Goal: Communication & Community: Answer question/provide support

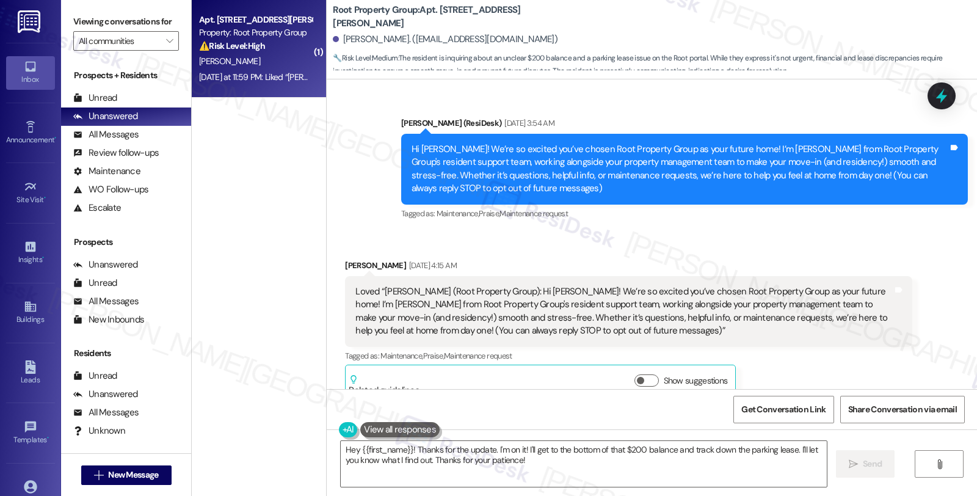
scroll to position [1824, 0]
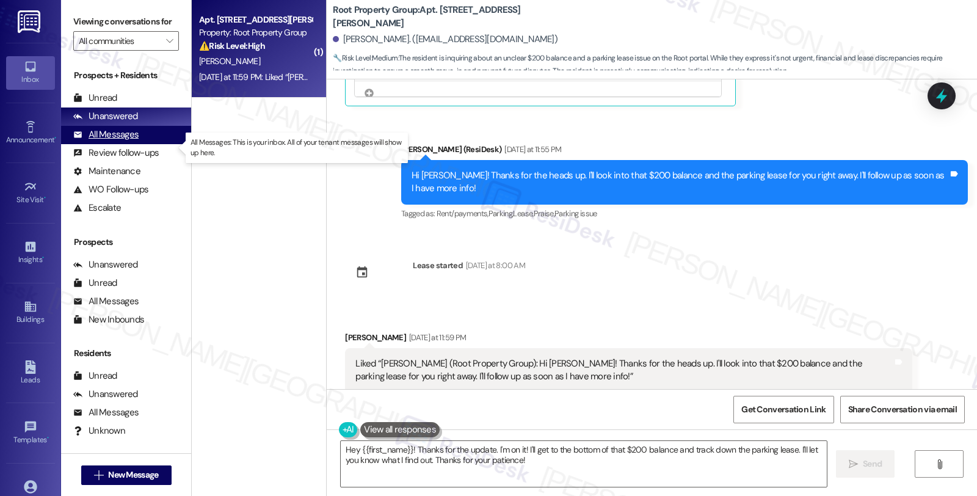
click at [141, 144] on div "All Messages (undefined)" at bounding box center [126, 135] width 130 height 18
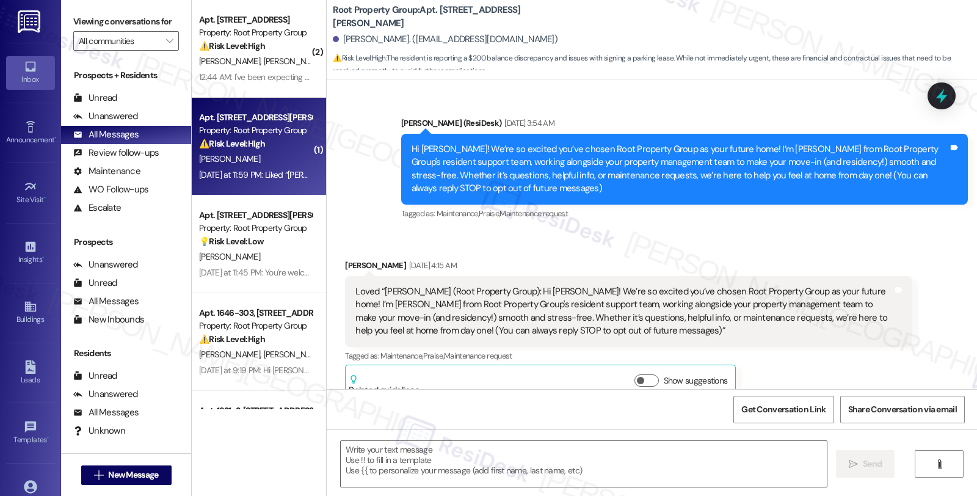
type textarea "Fetching suggested responses. Please feel free to read through the conversation…"
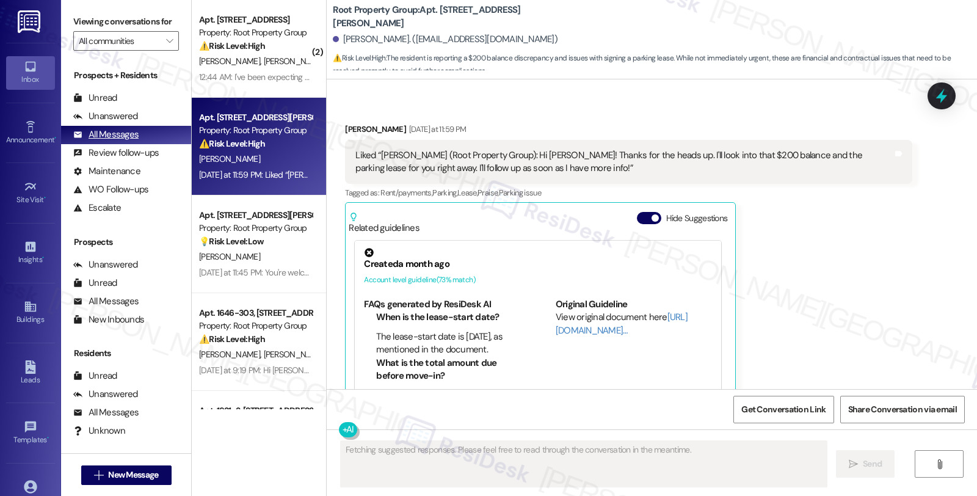
scroll to position [1956, 0]
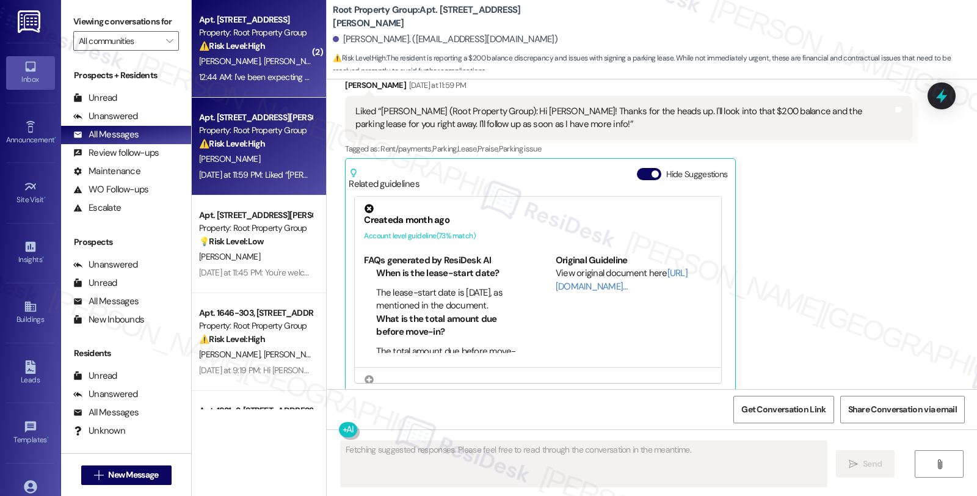
click at [264, 63] on span "[PERSON_NAME]" at bounding box center [296, 61] width 65 height 11
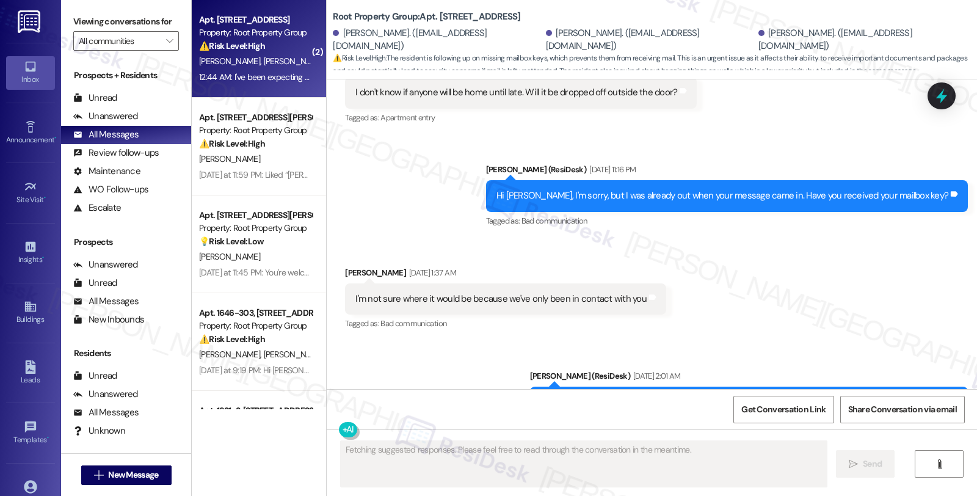
scroll to position [4860, 0]
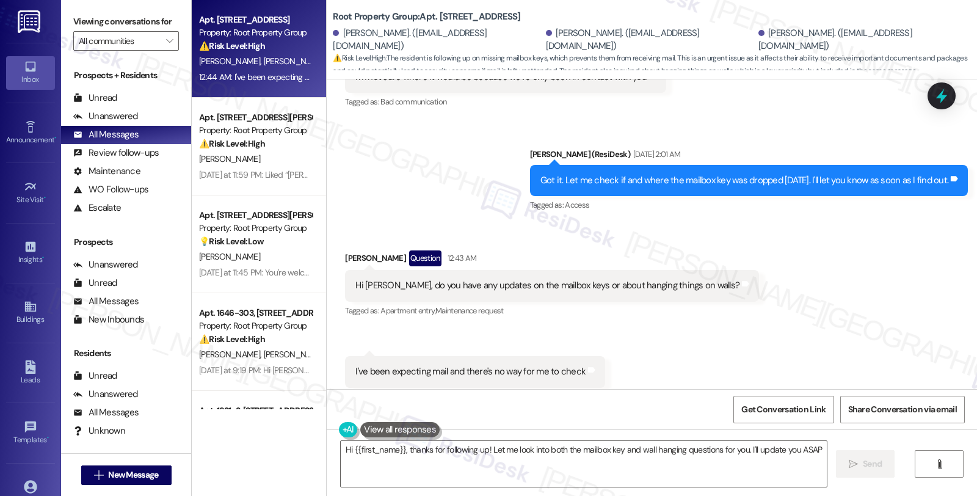
type textarea "Hi {{first_name}}, thanks for following up! Let me look into both the mailbox k…"
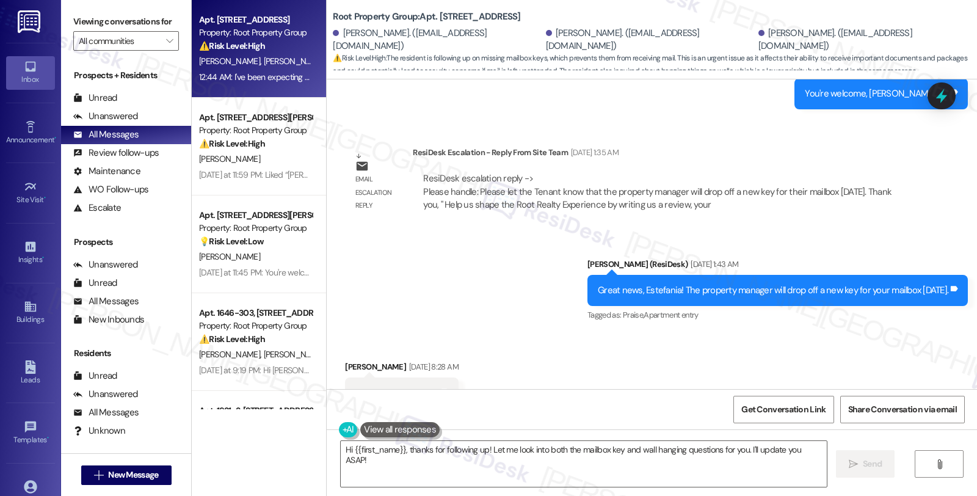
scroll to position [4113, 0]
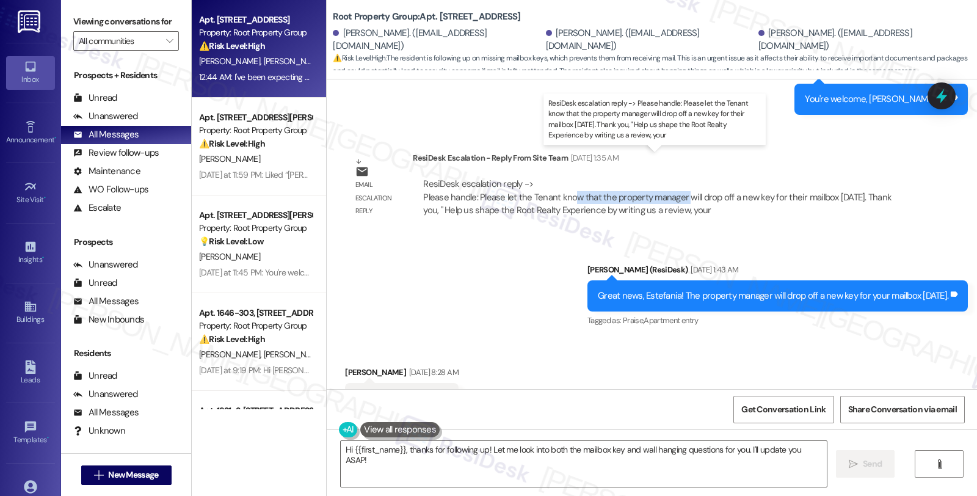
drag, startPoint x: 563, startPoint y: 175, endPoint x: 678, endPoint y: 175, distance: 114.8
click at [678, 178] on div "ResiDesk escalation reply -> Please handle: Please let the Tenant know that the…" at bounding box center [657, 197] width 468 height 38
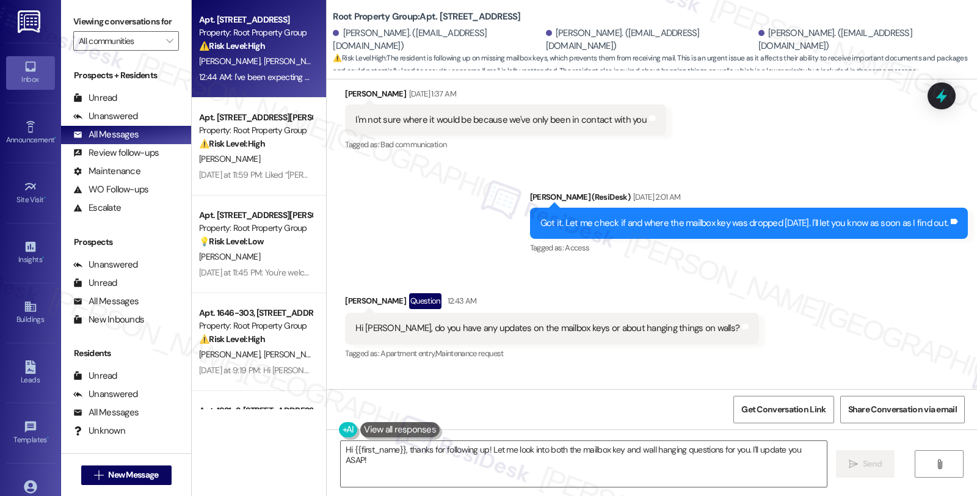
scroll to position [4791, 0]
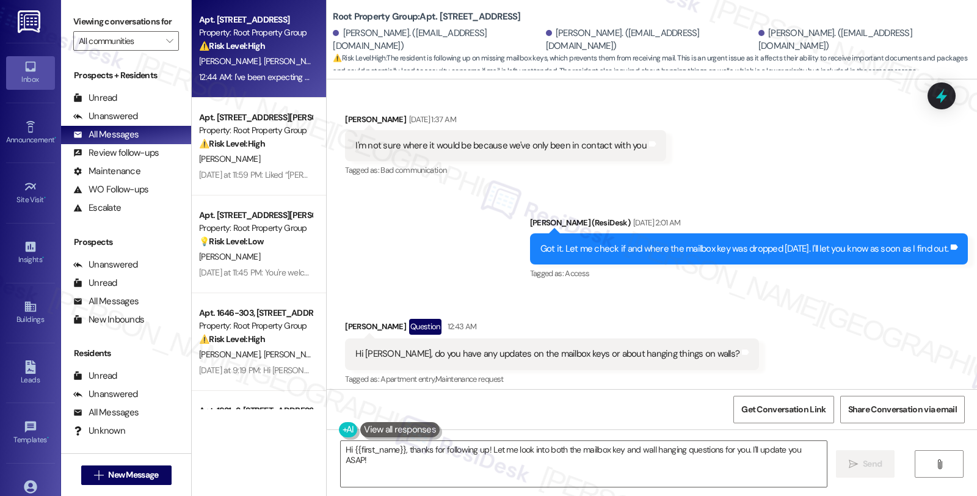
click at [819, 341] on div "Received via SMS [PERSON_NAME] Question 12:43 AM Hi [PERSON_NAME], do you have …" at bounding box center [652, 387] width 650 height 192
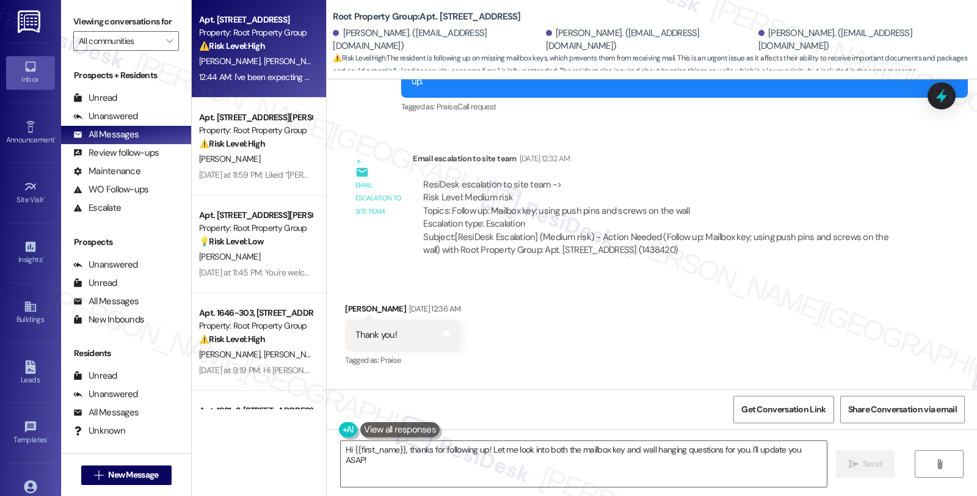
scroll to position [3706, 0]
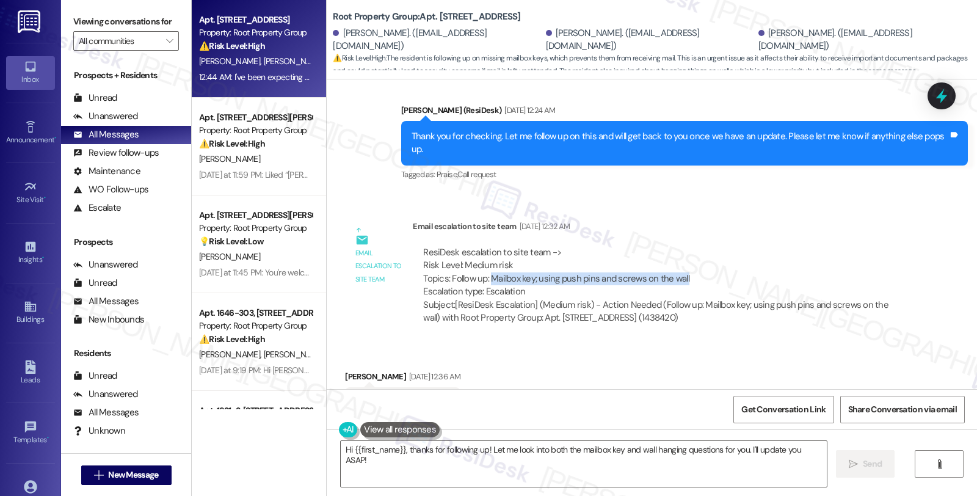
drag, startPoint x: 481, startPoint y: 252, endPoint x: 743, endPoint y: 252, distance: 261.9
click at [743, 252] on div "ResiDesk escalation to site team -> Risk Level: Medium risk Topics: Follow up: …" at bounding box center [662, 272] width 478 height 53
copy div "Mailbox key; using push pins and screws on the wall"
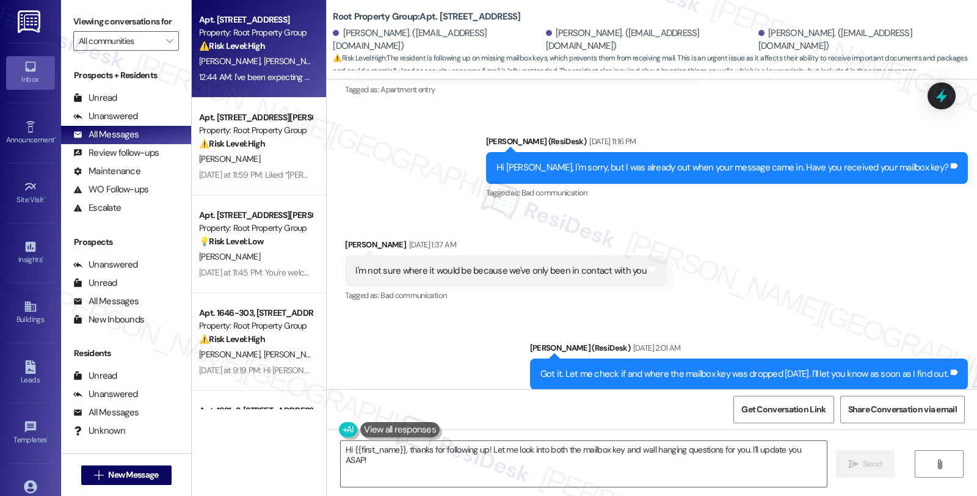
scroll to position [4860, 0]
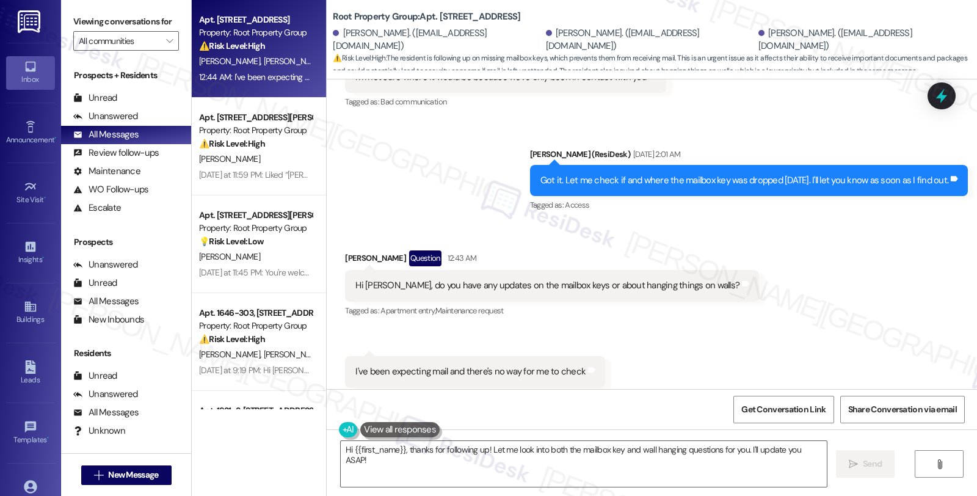
click at [849, 230] on div "Received via SMS [PERSON_NAME] Question 12:43 AM Hi [PERSON_NAME], do you have …" at bounding box center [652, 319] width 650 height 192
click at [134, 123] on div "Unanswered" at bounding box center [105, 116] width 65 height 13
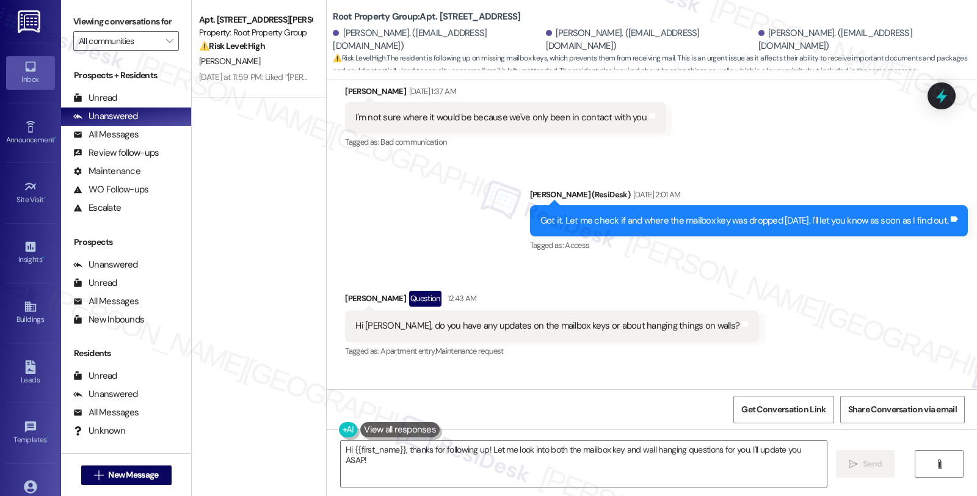
scroll to position [4791, 0]
